Goal: Find contact information: Find contact information

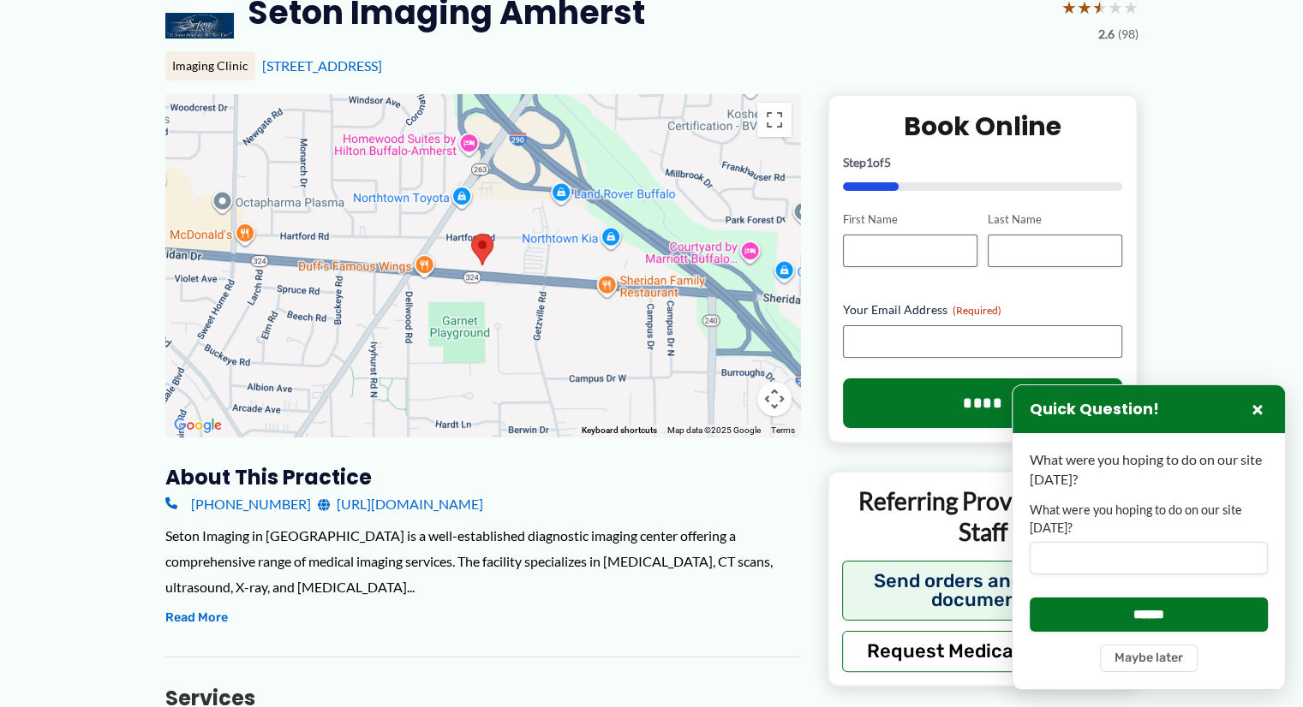
scroll to position [171, 0]
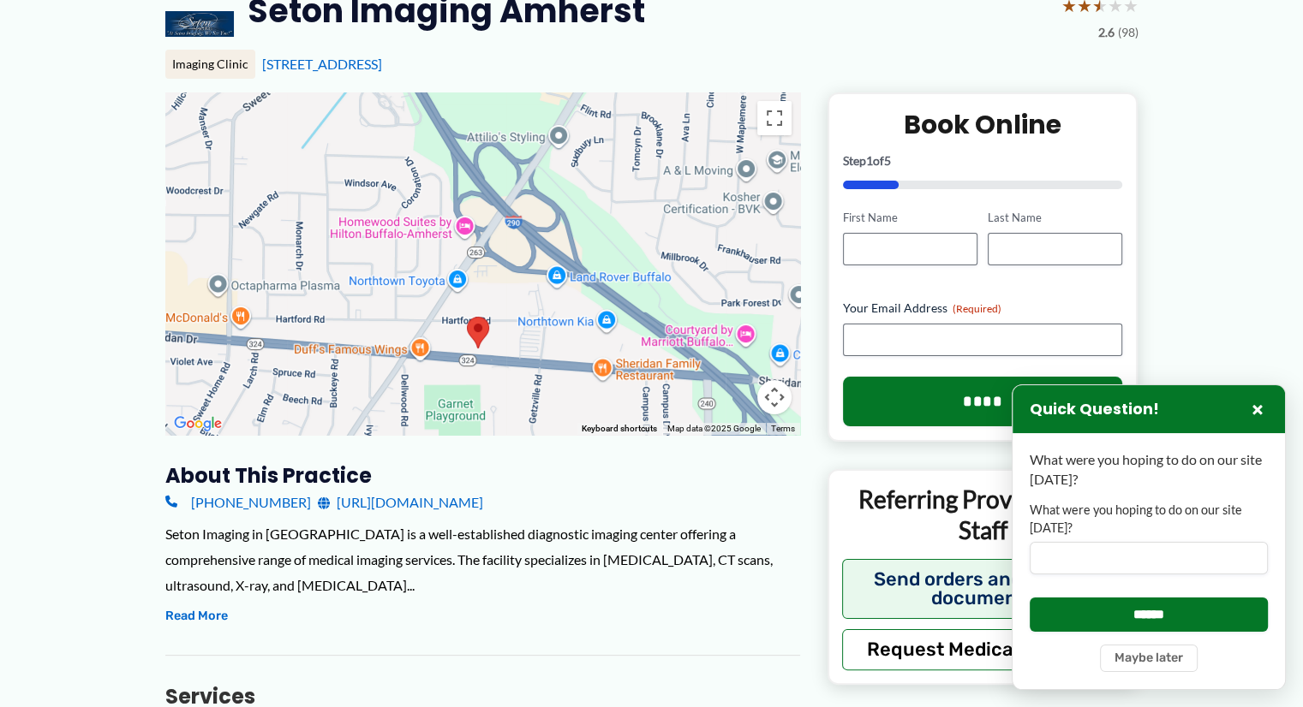
drag, startPoint x: 387, startPoint y: 217, endPoint x: 382, endPoint y: 304, distance: 87.5
click at [382, 304] on div at bounding box center [482, 264] width 635 height 343
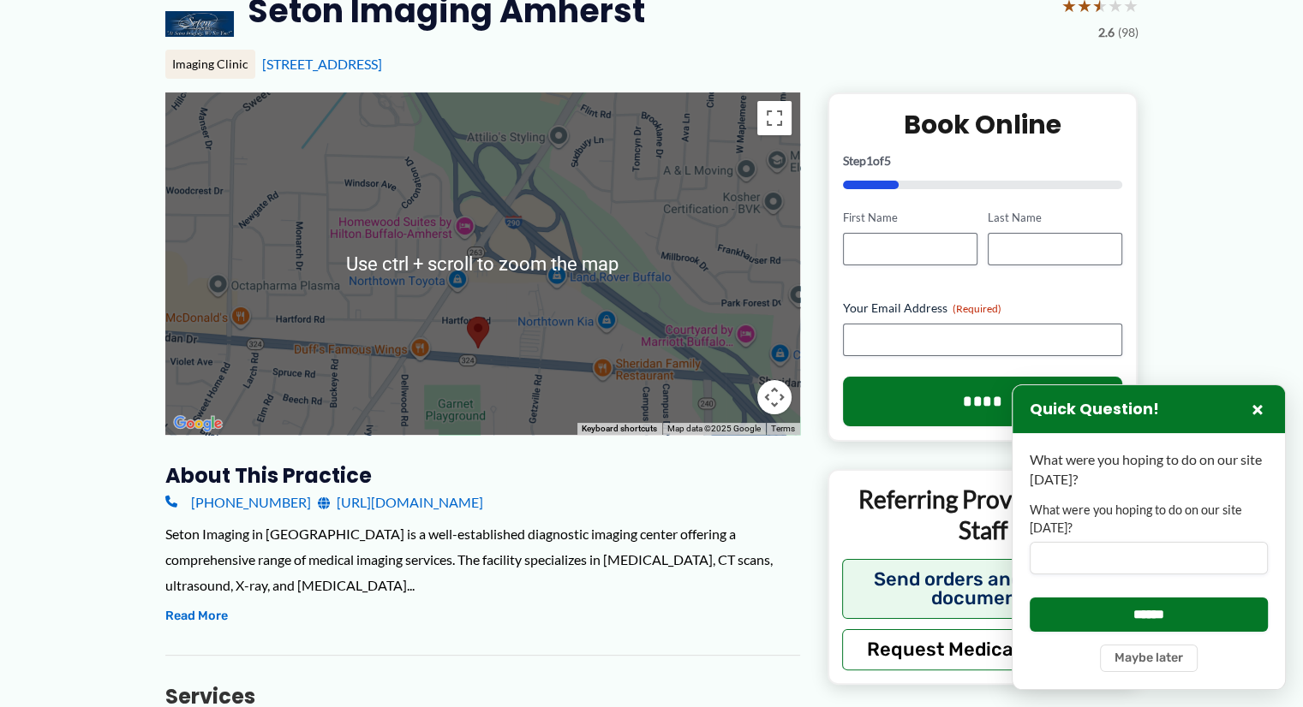
click at [473, 329] on img at bounding box center [478, 332] width 36 height 45
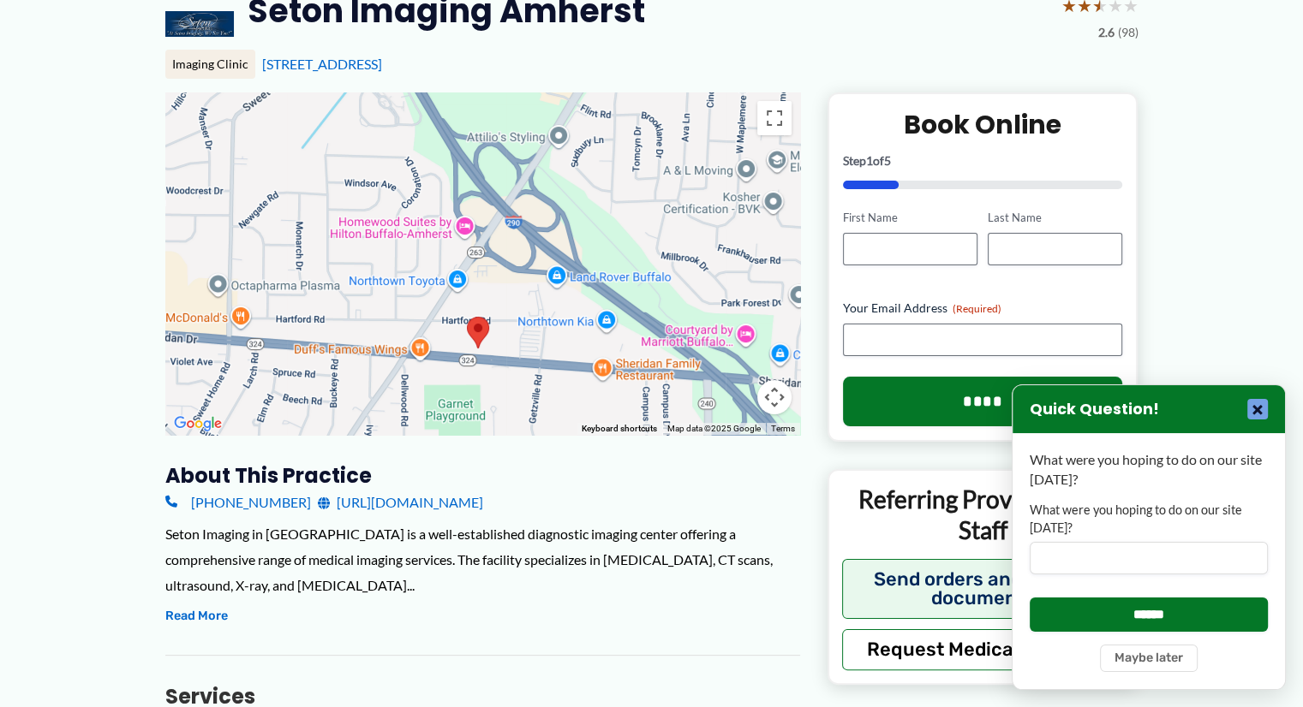
click at [1264, 406] on button "×" at bounding box center [1257, 409] width 21 height 21
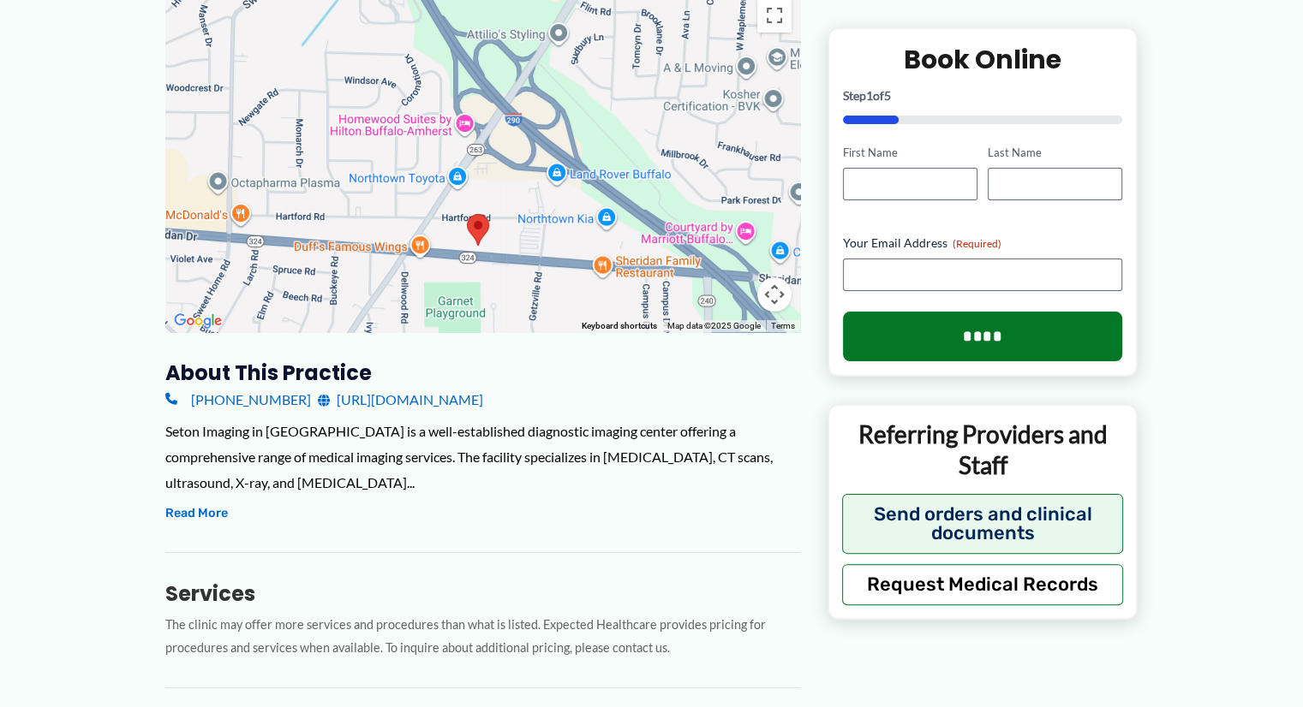
scroll to position [257, 0]
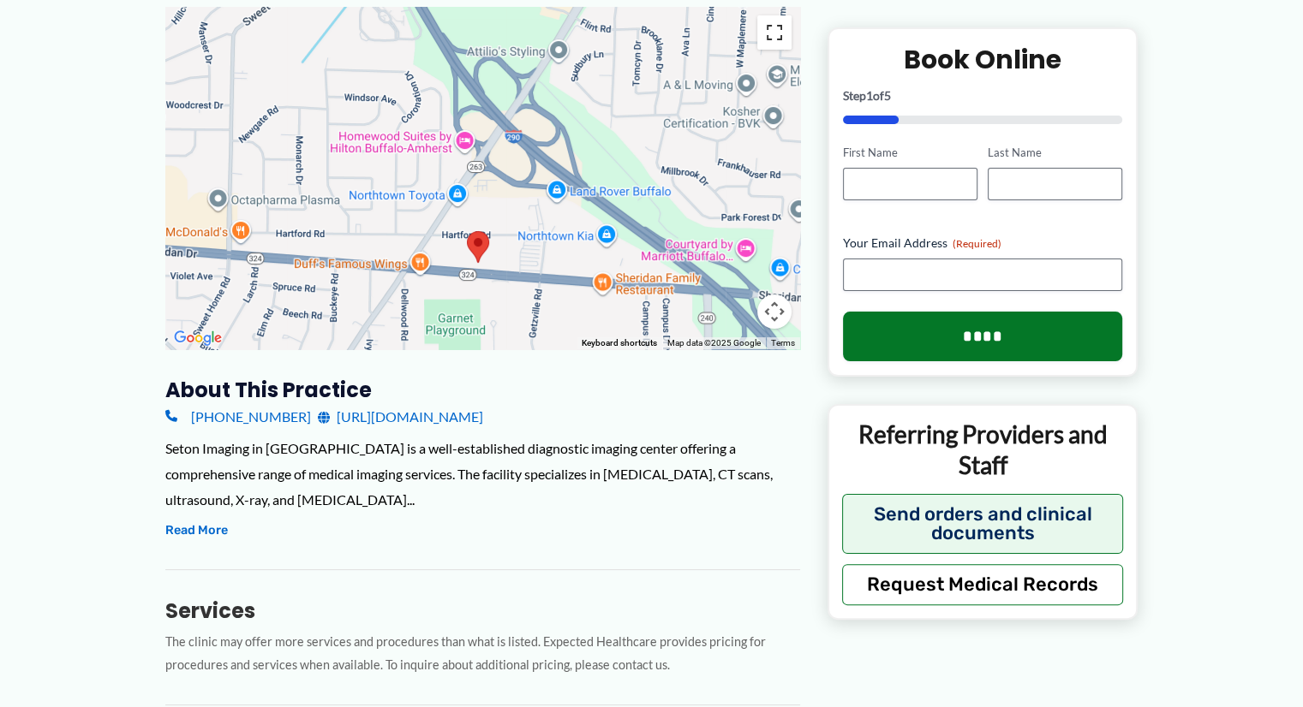
click at [771, 28] on button "Toggle fullscreen view" at bounding box center [774, 32] width 34 height 34
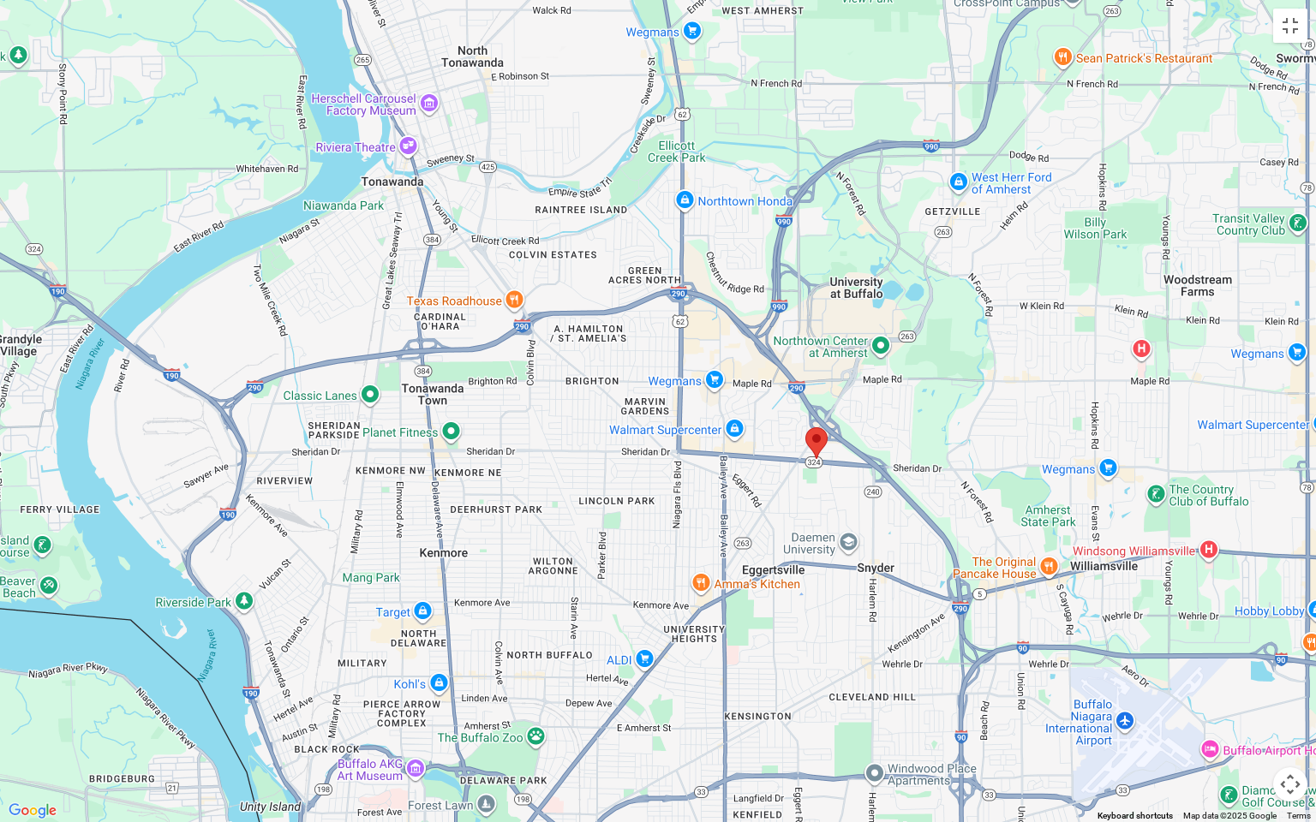
drag, startPoint x: 308, startPoint y: 426, endPoint x: 630, endPoint y: 445, distance: 322.6
click at [630, 445] on div at bounding box center [658, 411] width 1316 height 822
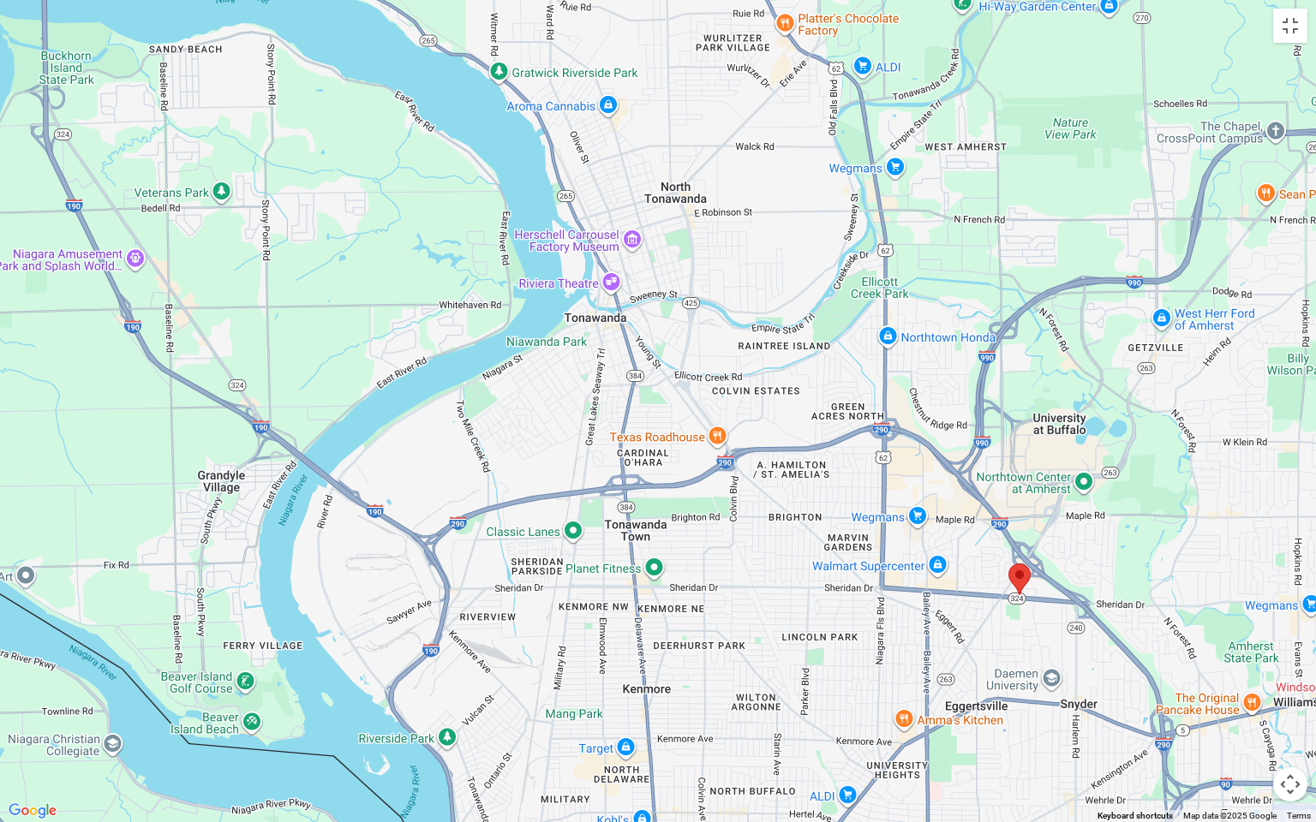
drag, startPoint x: 139, startPoint y: 159, endPoint x: 347, endPoint y: 304, distance: 253.5
click at [347, 304] on div at bounding box center [658, 411] width 1316 height 822
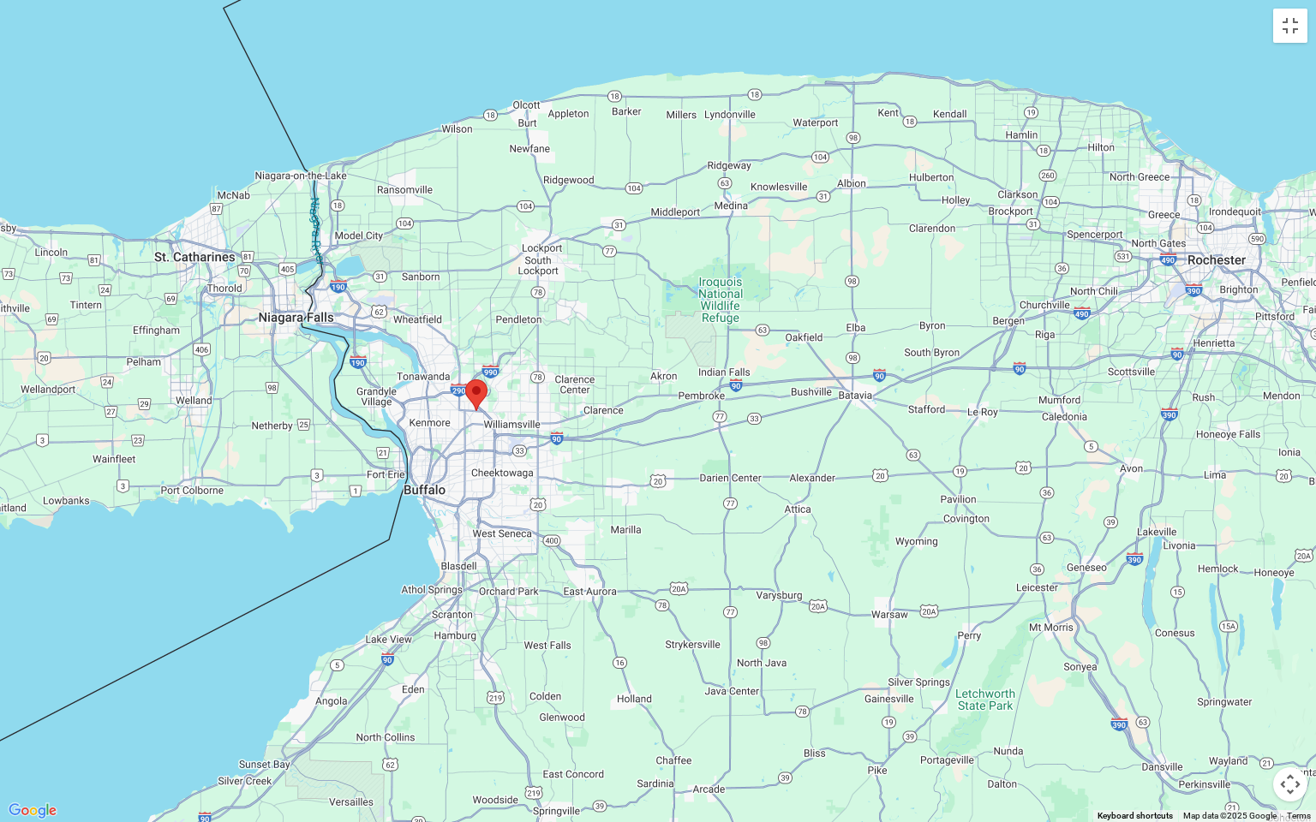
click at [477, 394] on img at bounding box center [476, 395] width 36 height 45
click at [1288, 33] on button "Toggle fullscreen view" at bounding box center [1290, 26] width 34 height 34
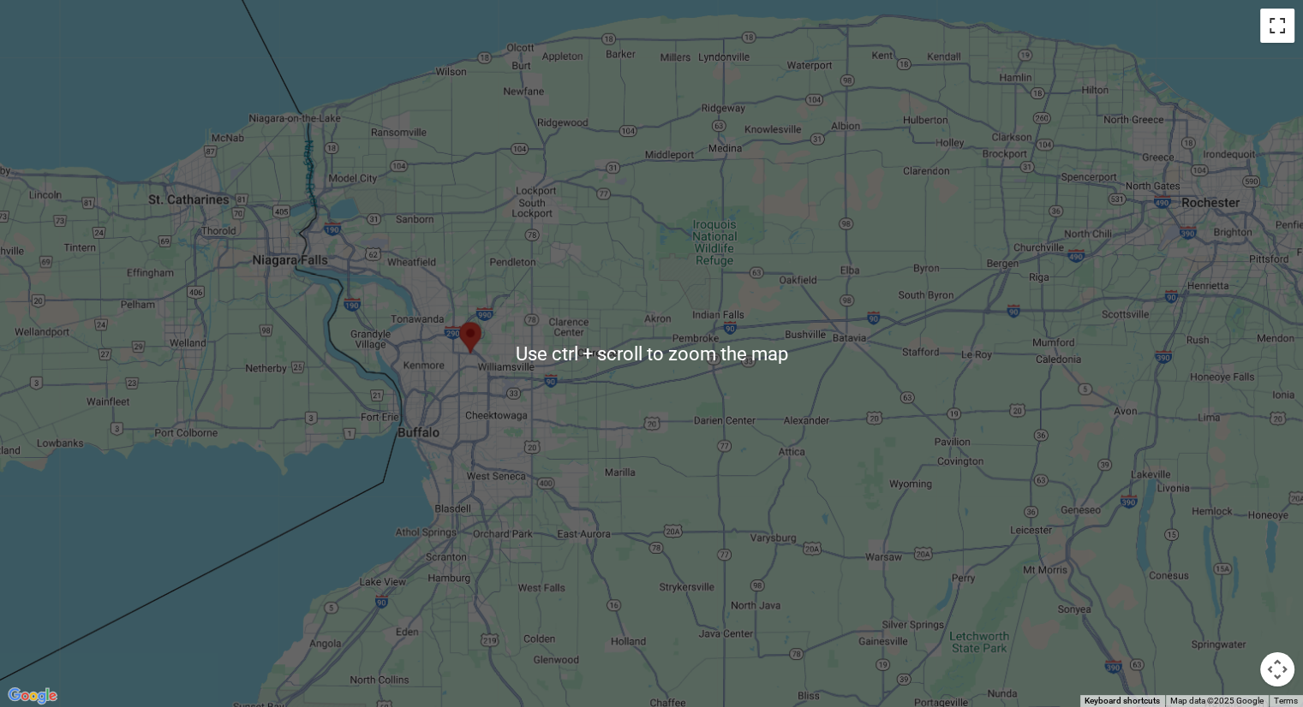
scroll to position [0, 0]
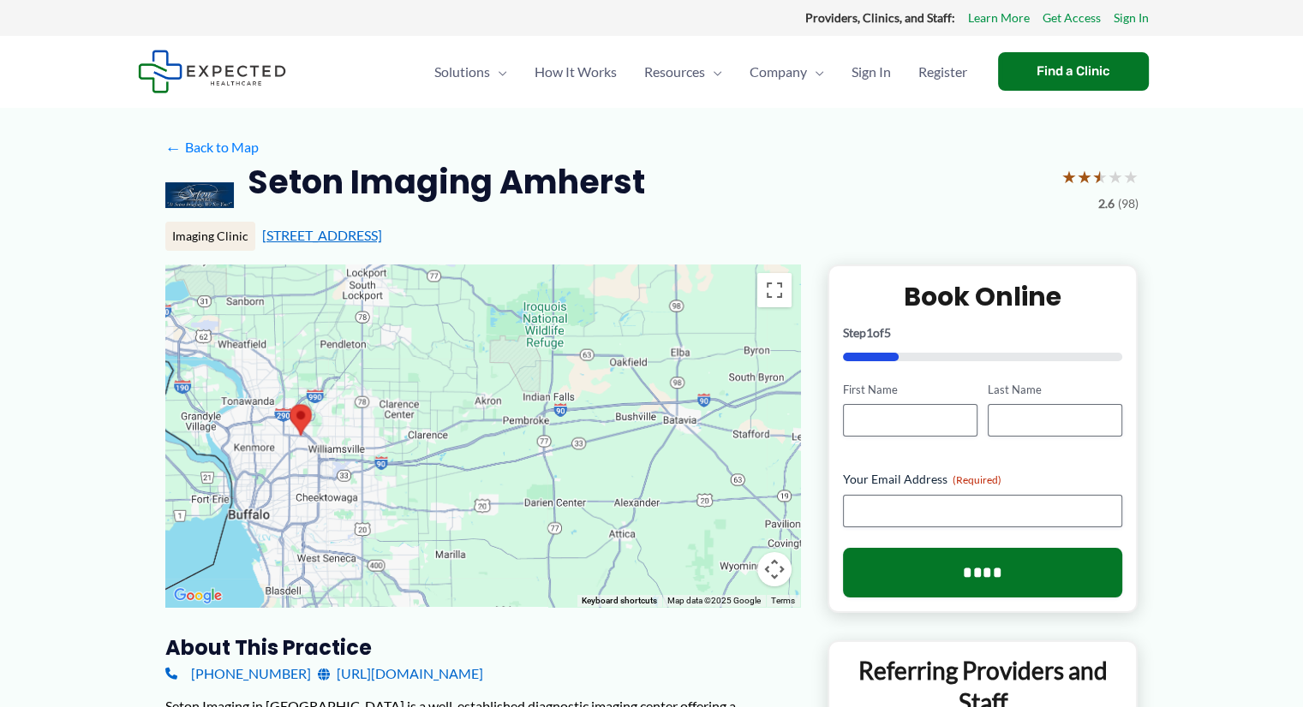
click at [340, 234] on link "[STREET_ADDRESS]" at bounding box center [322, 235] width 120 height 16
